Goal: Check status: Check status

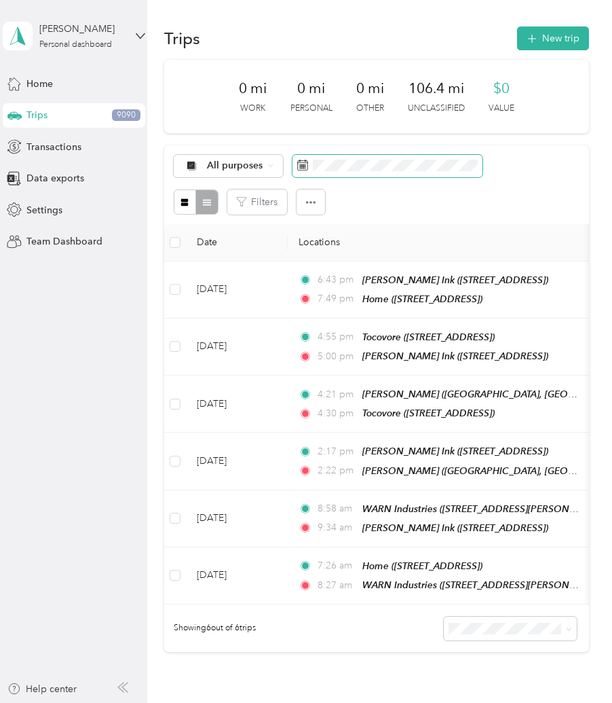
click at [397, 172] on span at bounding box center [388, 166] width 190 height 23
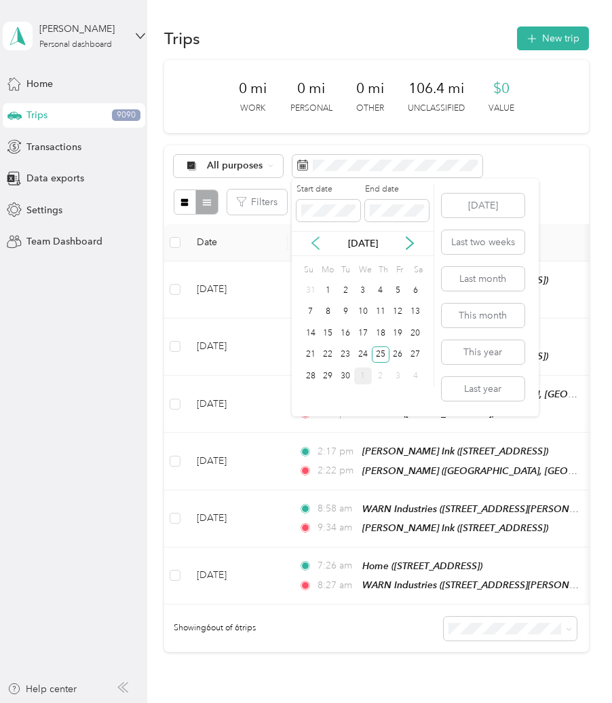
click at [314, 240] on icon at bounding box center [316, 243] width 14 height 14
click at [326, 352] on div "18" at bounding box center [329, 354] width 18 height 17
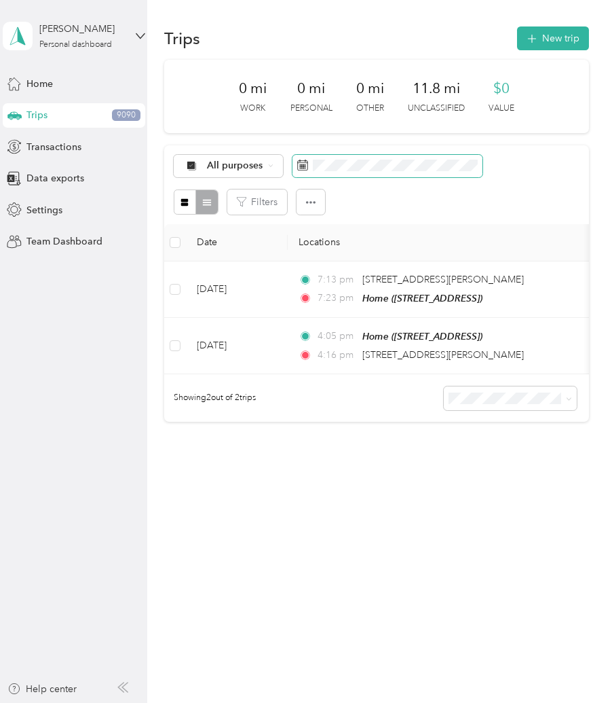
click at [346, 172] on span at bounding box center [388, 166] width 190 height 23
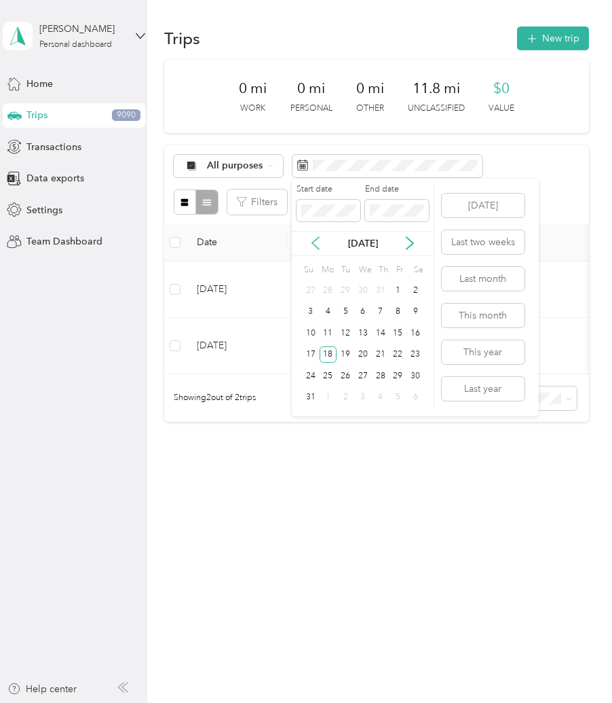
click at [314, 246] on icon at bounding box center [316, 243] width 14 height 14
click at [398, 314] on div "11" at bounding box center [399, 311] width 18 height 17
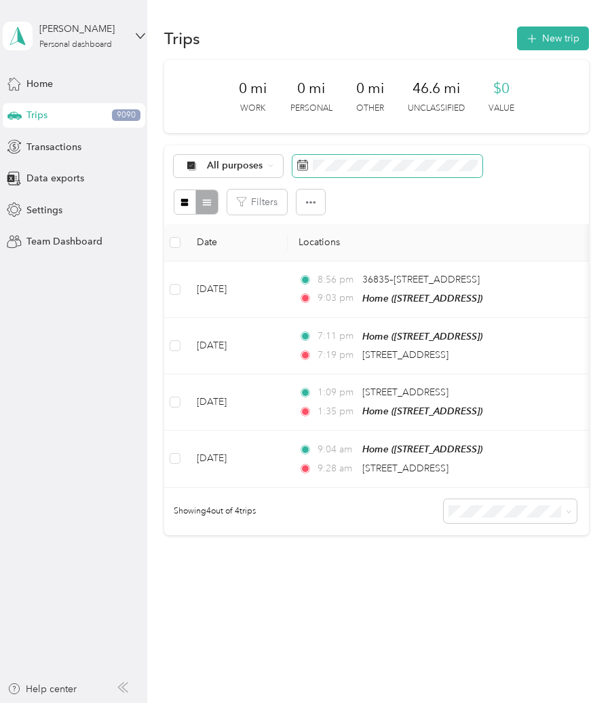
click at [418, 172] on span at bounding box center [388, 166] width 190 height 23
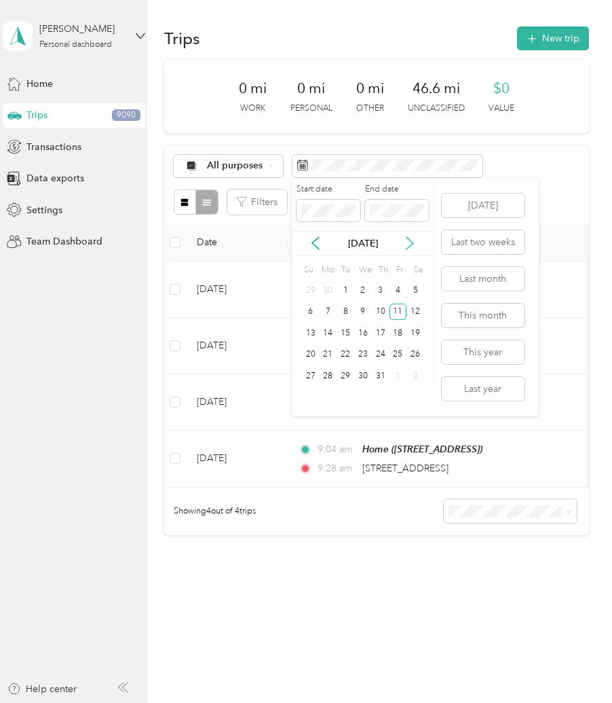
click at [409, 242] on icon at bounding box center [410, 243] width 14 height 14
click at [313, 241] on icon at bounding box center [316, 243] width 14 height 14
click at [377, 369] on div "31" at bounding box center [381, 375] width 18 height 17
